Goal: Navigation & Orientation: Find specific page/section

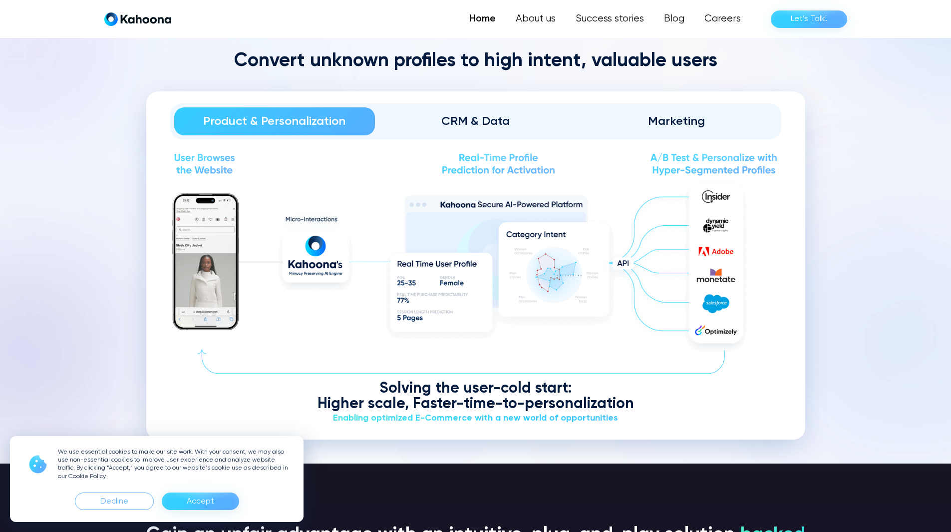
scroll to position [1258, 0]
click at [192, 497] on div "Accept" at bounding box center [200, 501] width 27 height 16
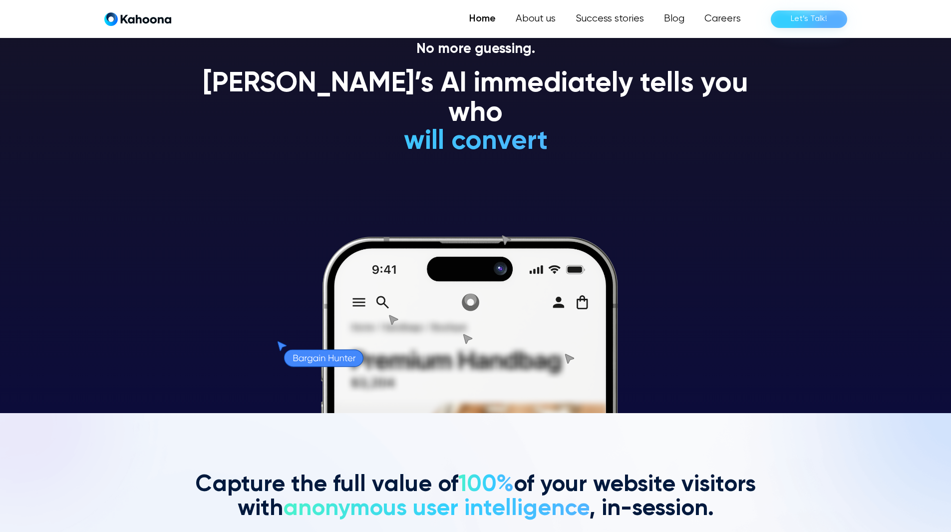
scroll to position [0, 0]
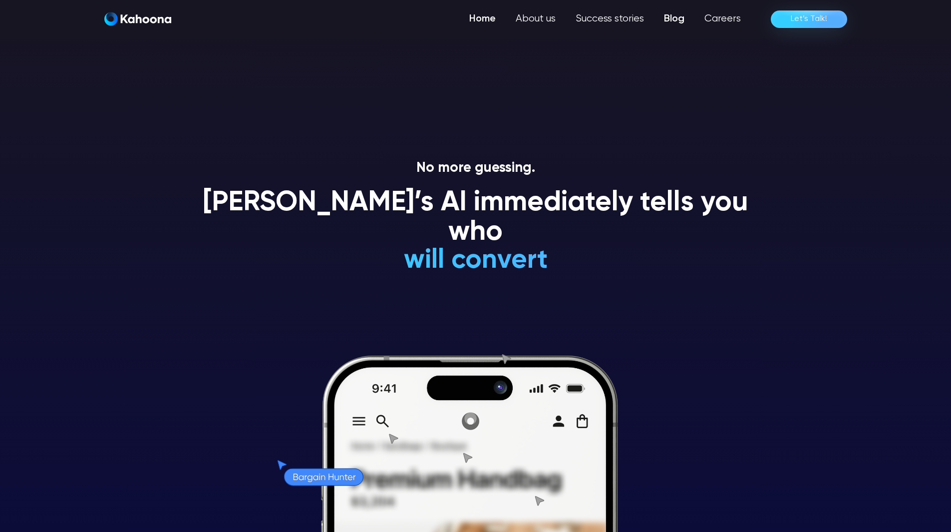
click at [682, 10] on link "Blog" at bounding box center [674, 19] width 40 height 20
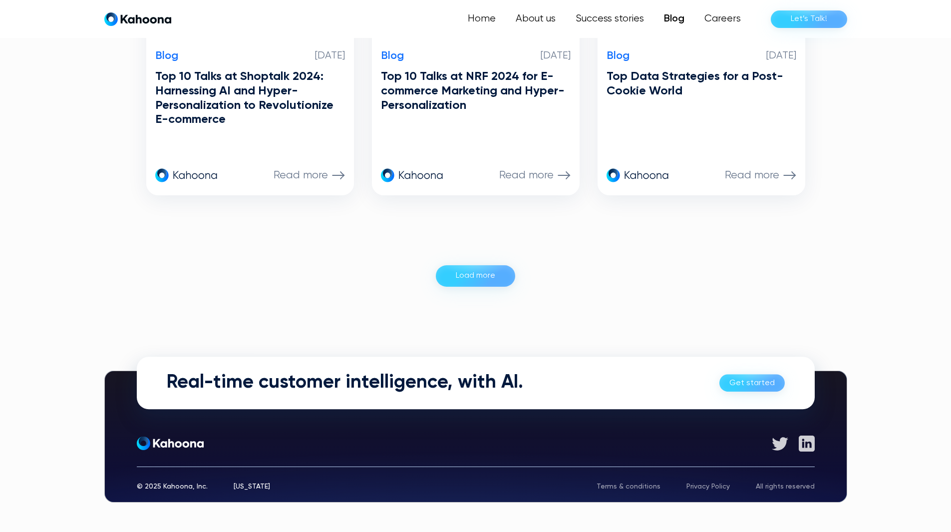
scroll to position [1004, 0]
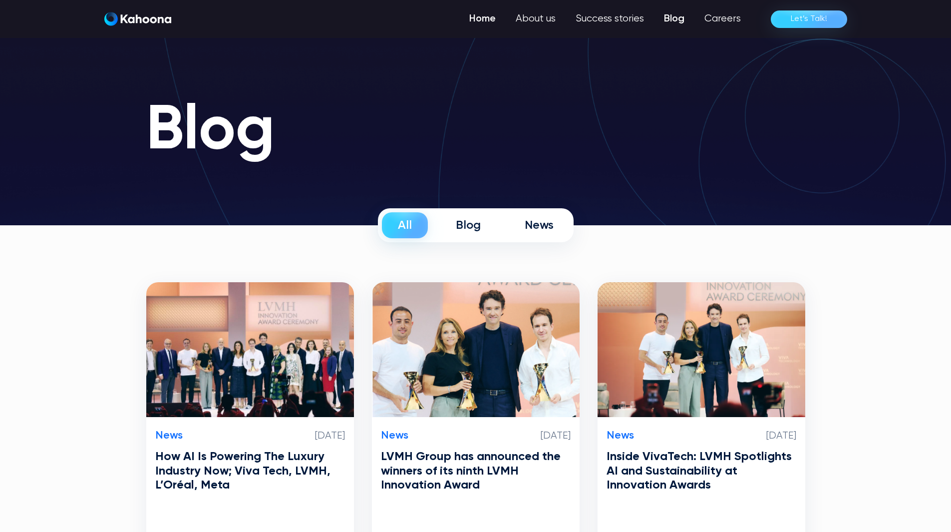
click at [500, 22] on link "Home" at bounding box center [482, 19] width 46 height 20
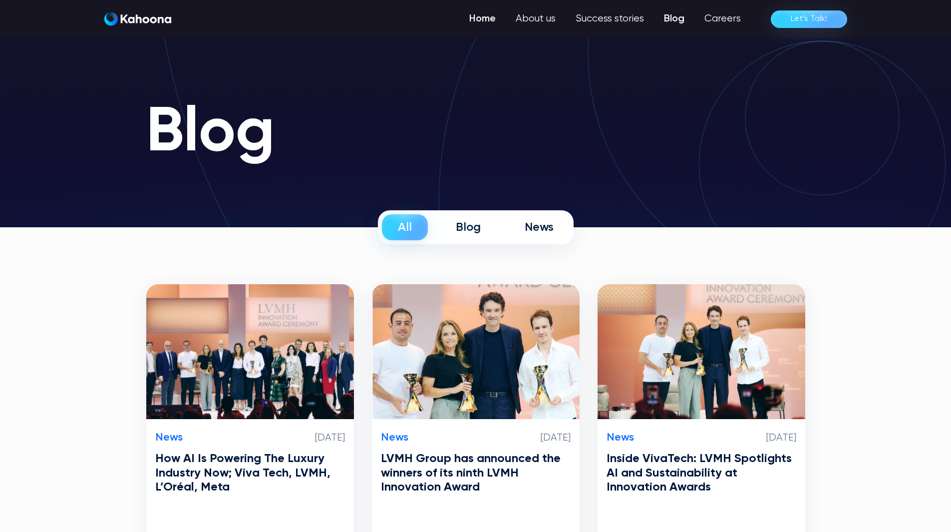
scroll to position [0, 0]
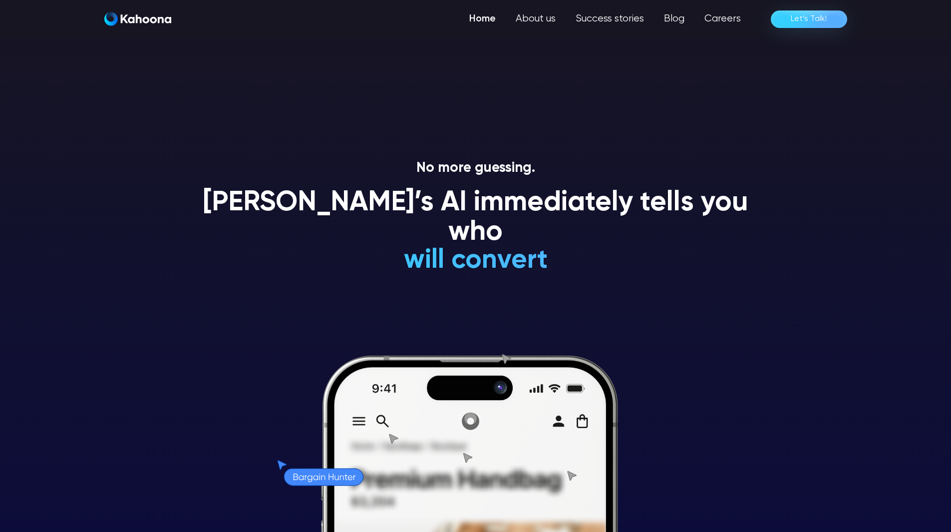
click at [485, 21] on link "Home" at bounding box center [482, 19] width 46 height 20
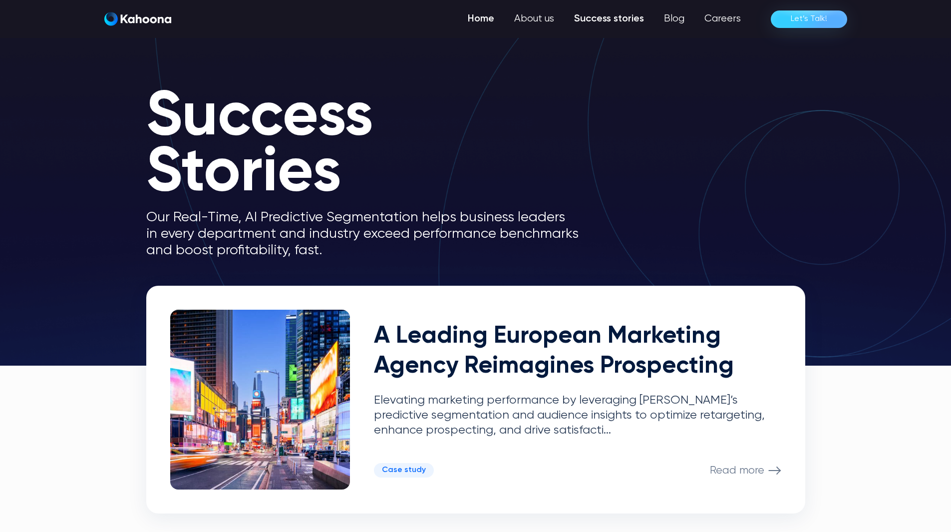
click at [482, 13] on link "Home" at bounding box center [481, 19] width 46 height 20
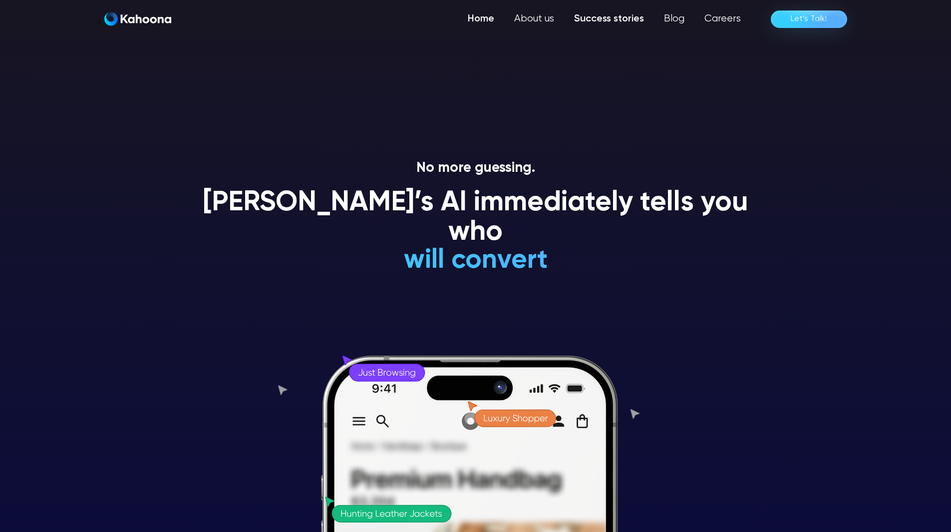
click at [603, 27] on link "Success stories" at bounding box center [609, 19] width 90 height 20
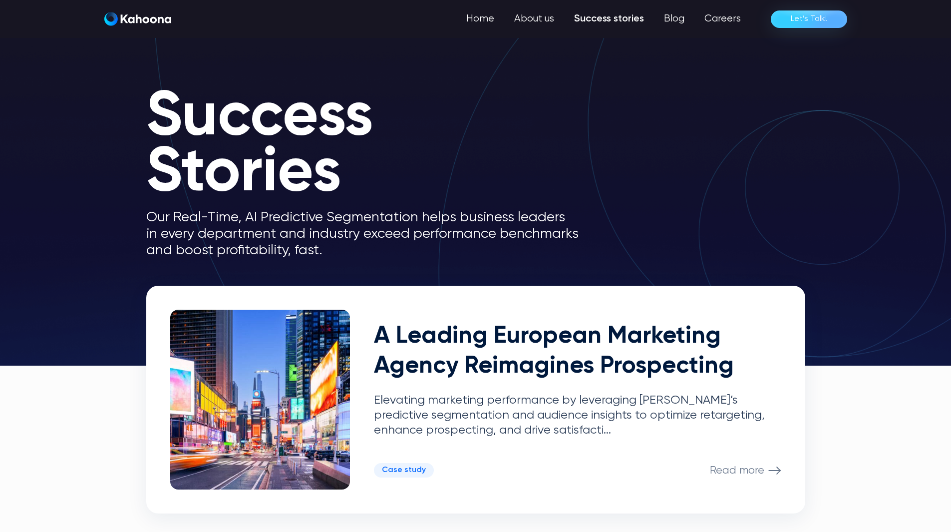
click at [481, 8] on div "Home About us Success stories Blog Careers Let’s Talk!" at bounding box center [475, 19] width 759 height 38
click at [485, 17] on link "Home" at bounding box center [481, 19] width 46 height 20
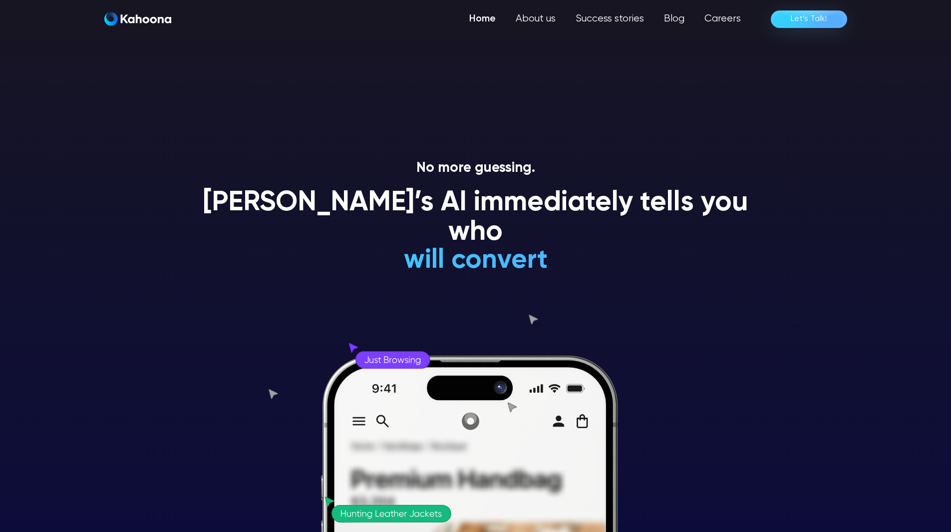
click at [481, 17] on link "Home" at bounding box center [482, 19] width 46 height 20
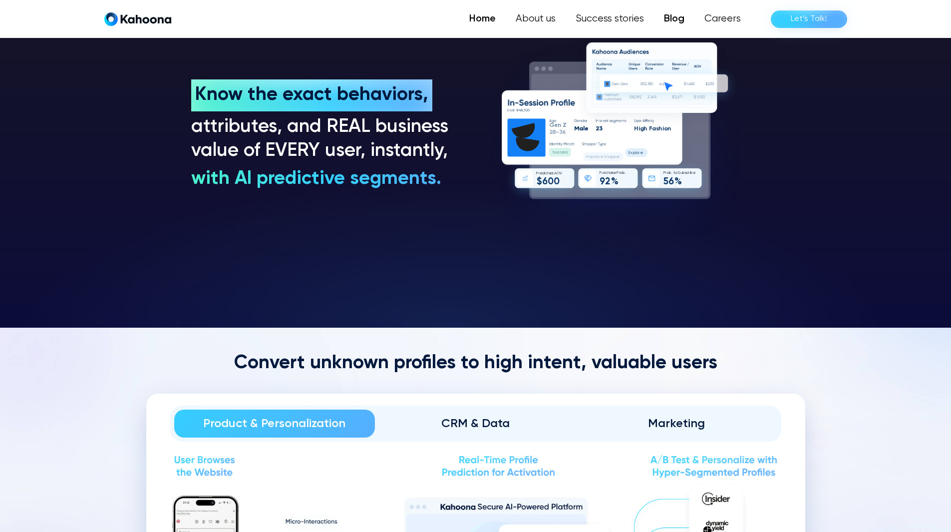
scroll to position [956, 0]
click at [684, 15] on link "Blog" at bounding box center [674, 19] width 40 height 20
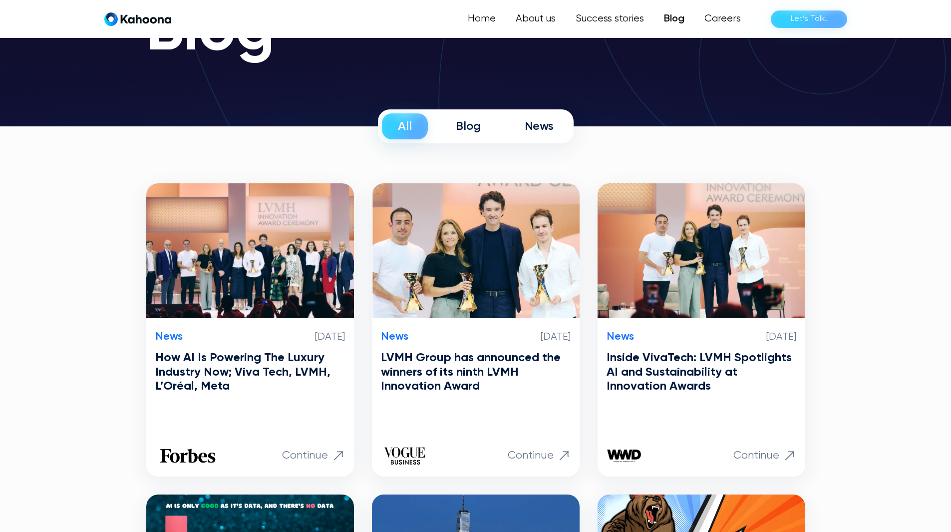
scroll to position [101, 0]
click at [472, 118] on link "Blog" at bounding box center [468, 127] width 57 height 26
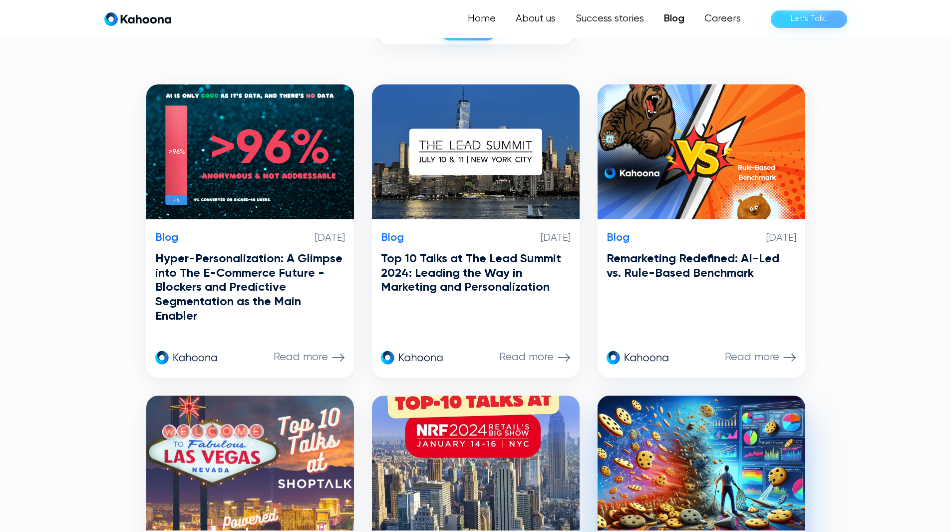
scroll to position [201, 0]
